Goal: Task Accomplishment & Management: Use online tool/utility

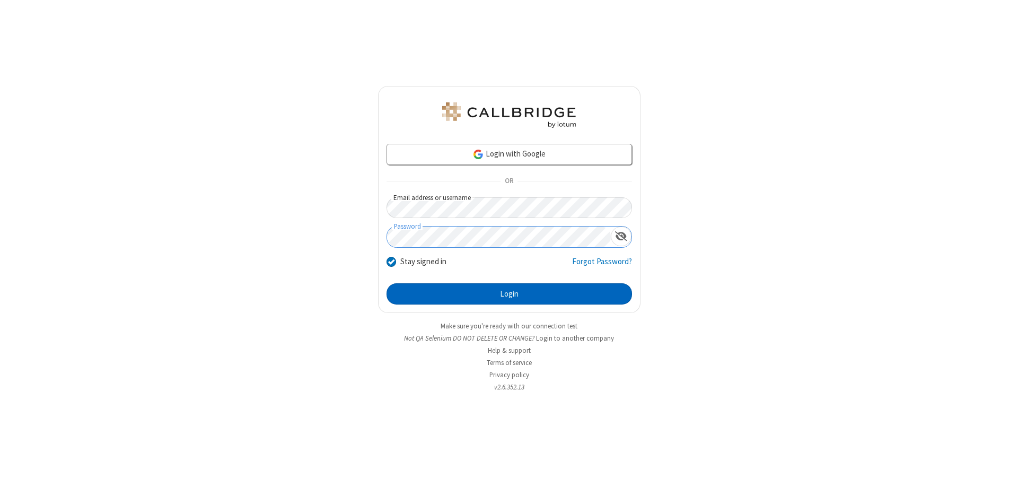
click at [509, 294] on button "Login" at bounding box center [510, 293] width 246 height 21
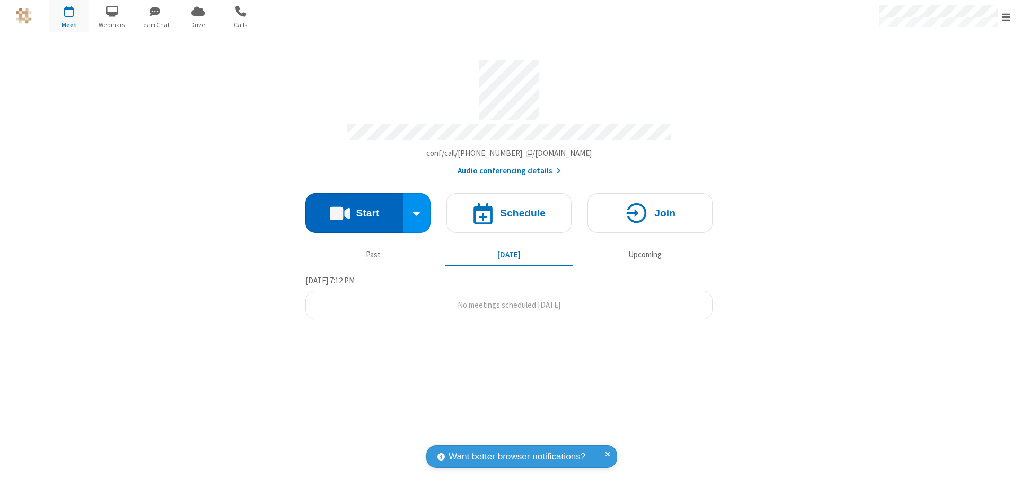
click at [354, 208] on button "Start" at bounding box center [355, 213] width 98 height 40
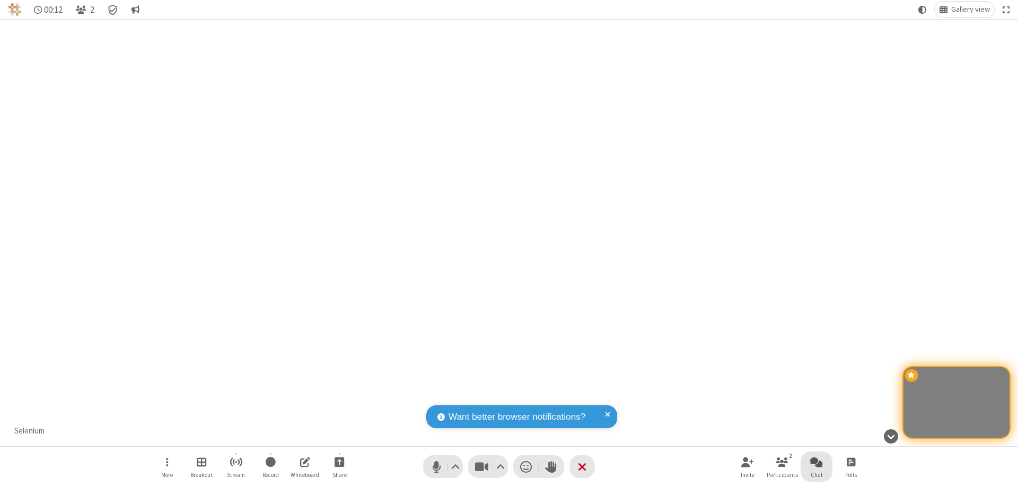
click at [817, 461] on span "Open chat" at bounding box center [817, 461] width 13 height 13
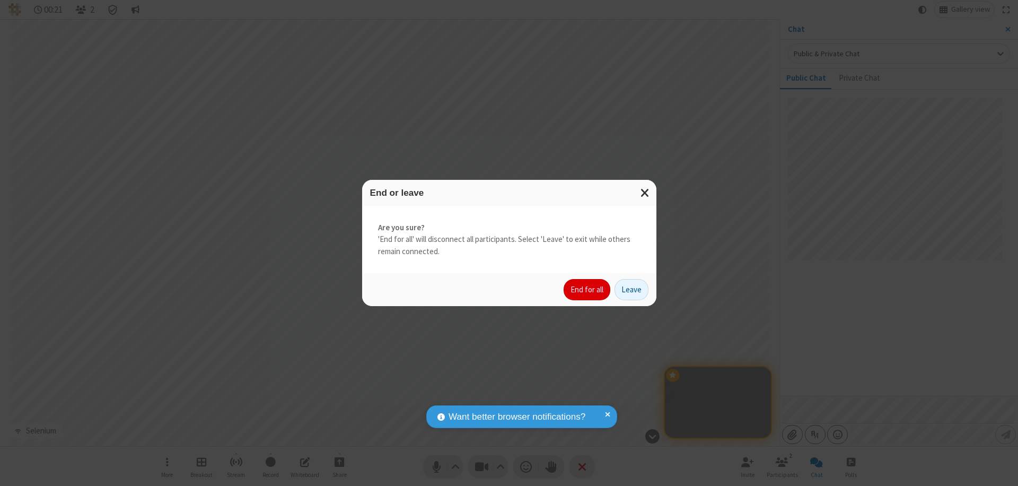
click at [588, 290] on button "End for all" at bounding box center [587, 289] width 47 height 21
